Goal: Information Seeking & Learning: Learn about a topic

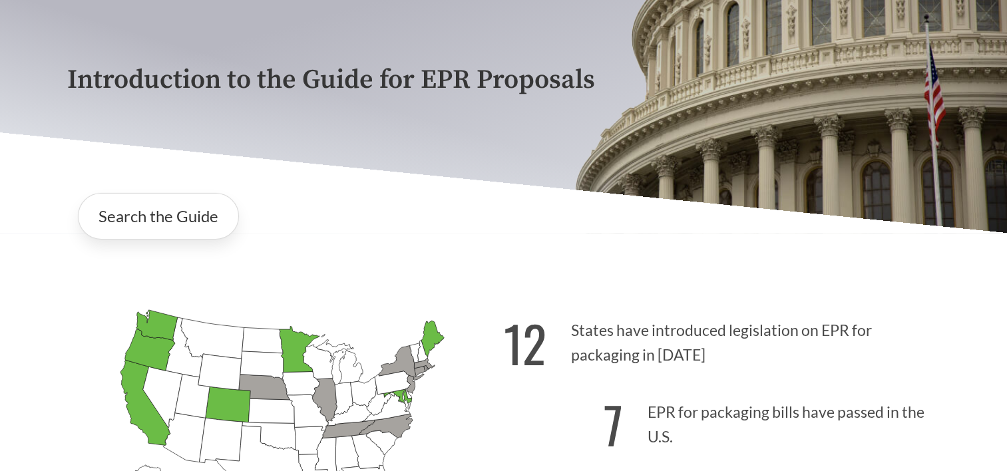
scroll to position [133, 0]
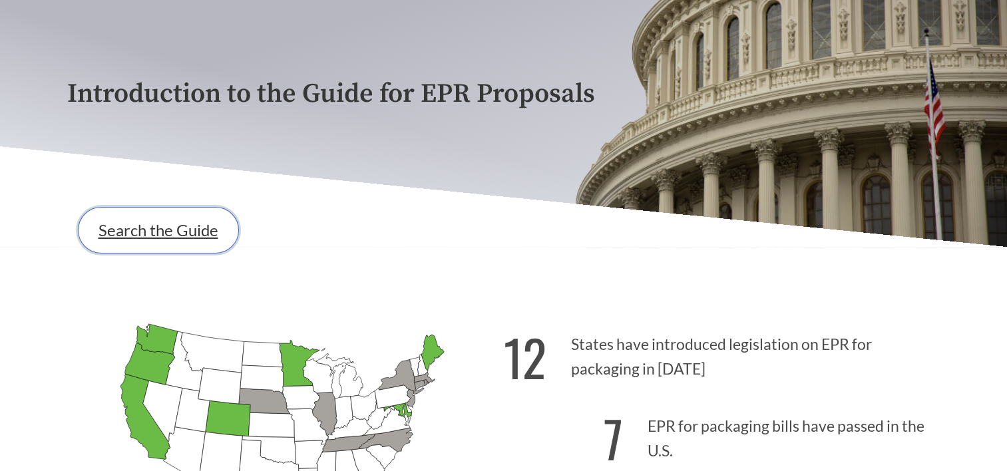
click at [166, 240] on link "Search the Guide" at bounding box center [158, 230] width 161 height 47
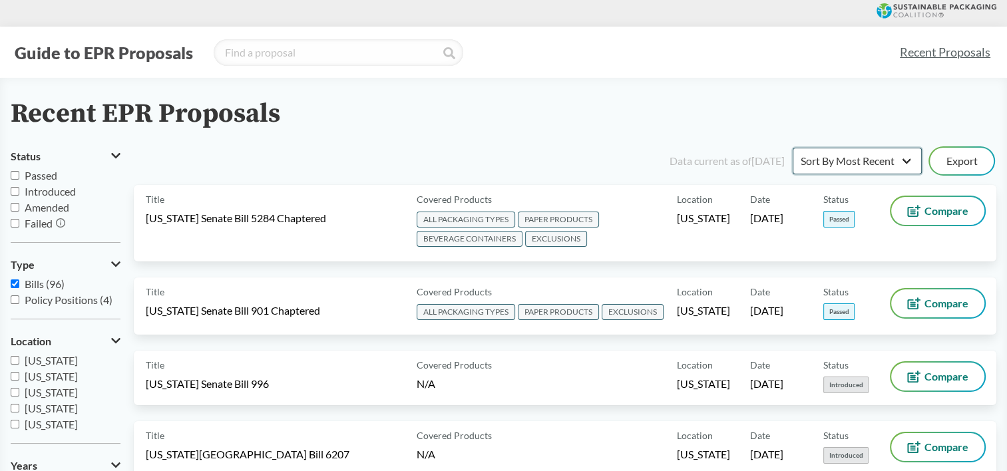
click at [829, 160] on select "Sort By Most Recent Sort By Status" at bounding box center [857, 161] width 129 height 27
click at [793, 148] on select "Sort By Most Recent Sort By Status" at bounding box center [857, 161] width 129 height 27
click at [16, 224] on input "Failed" at bounding box center [15, 223] width 9 height 9
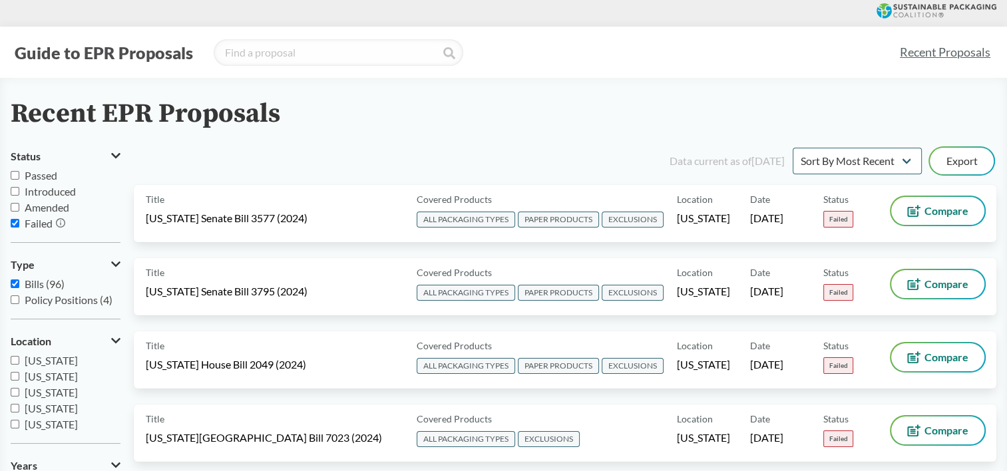
click at [16, 222] on input "Failed" at bounding box center [15, 223] width 9 height 9
checkbox input "false"
